Goal: Find specific page/section: Find specific page/section

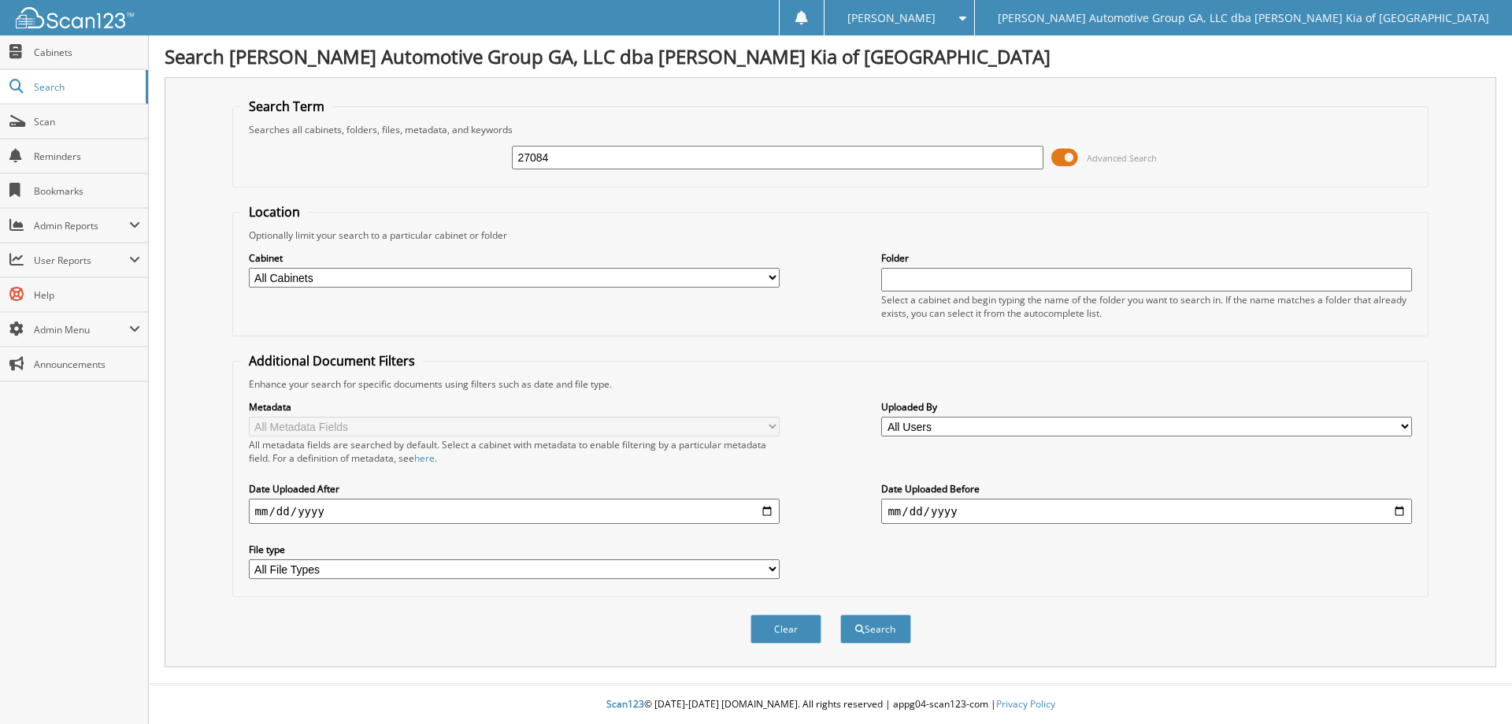
type input "27084"
click at [840, 614] on button "Search" at bounding box center [875, 628] width 71 height 29
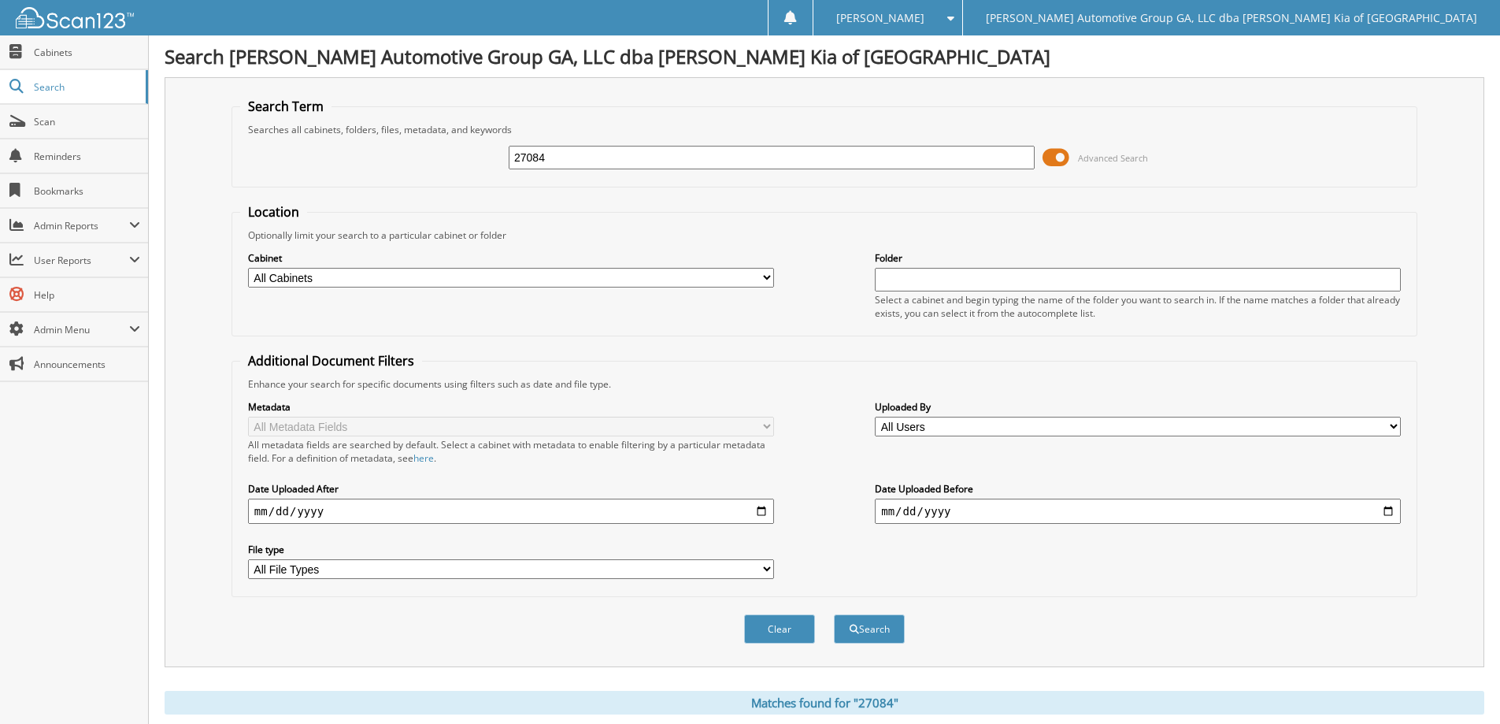
click at [1051, 161] on span at bounding box center [1056, 158] width 27 height 24
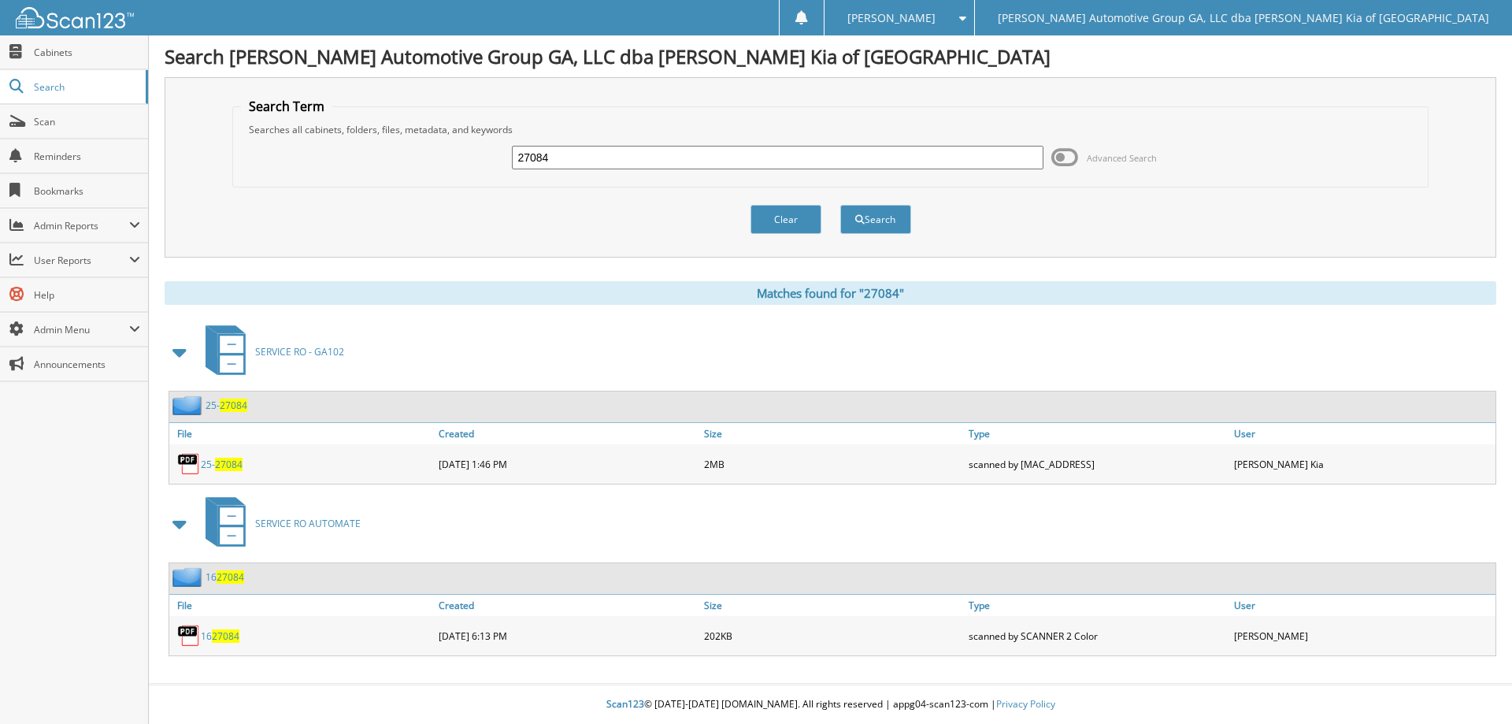
click at [230, 458] on span "27084" at bounding box center [229, 464] width 28 height 13
click at [584, 151] on input "27084" at bounding box center [777, 158] width 531 height 24
type input "0"
